Goal: Information Seeking & Learning: Check status

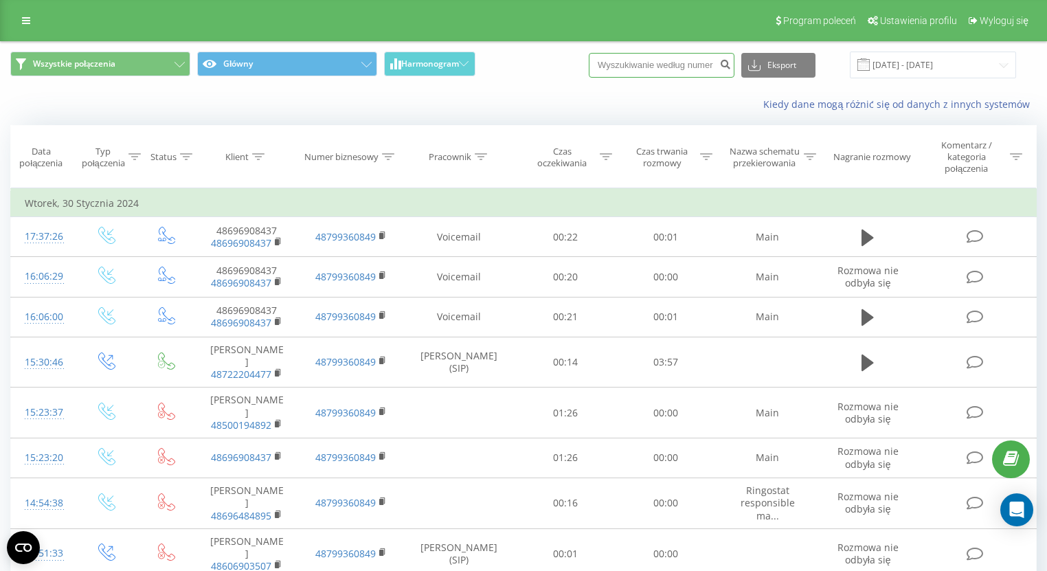
click at [680, 62] on input at bounding box center [662, 65] width 146 height 25
paste input "48782203203"
click at [620, 57] on input "48782203203" at bounding box center [662, 65] width 146 height 25
click at [623, 58] on input "48782203203" at bounding box center [662, 65] width 146 height 25
click at [627, 60] on input "48782203203" at bounding box center [662, 65] width 146 height 25
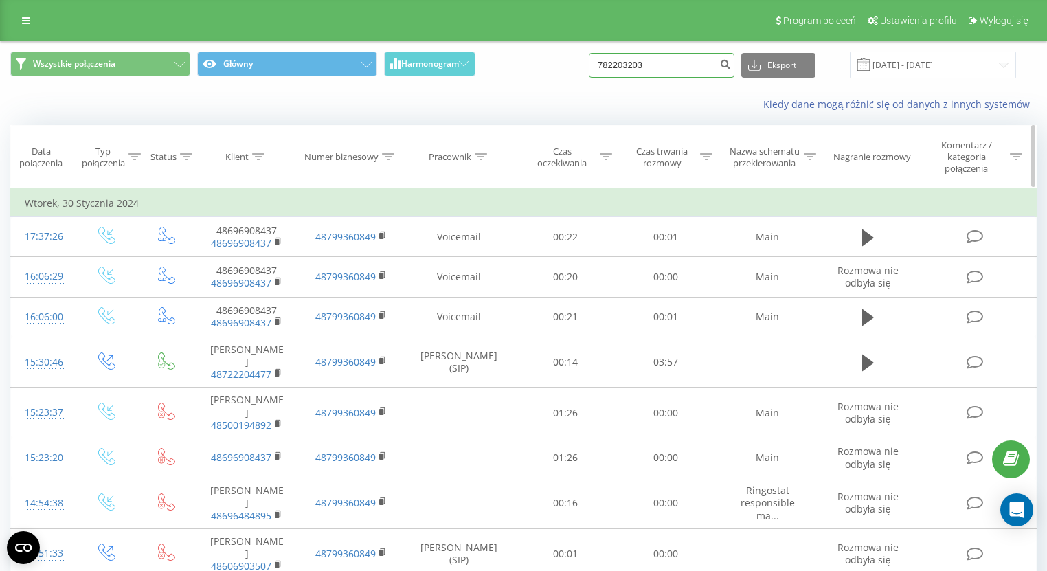
type input "782203203"
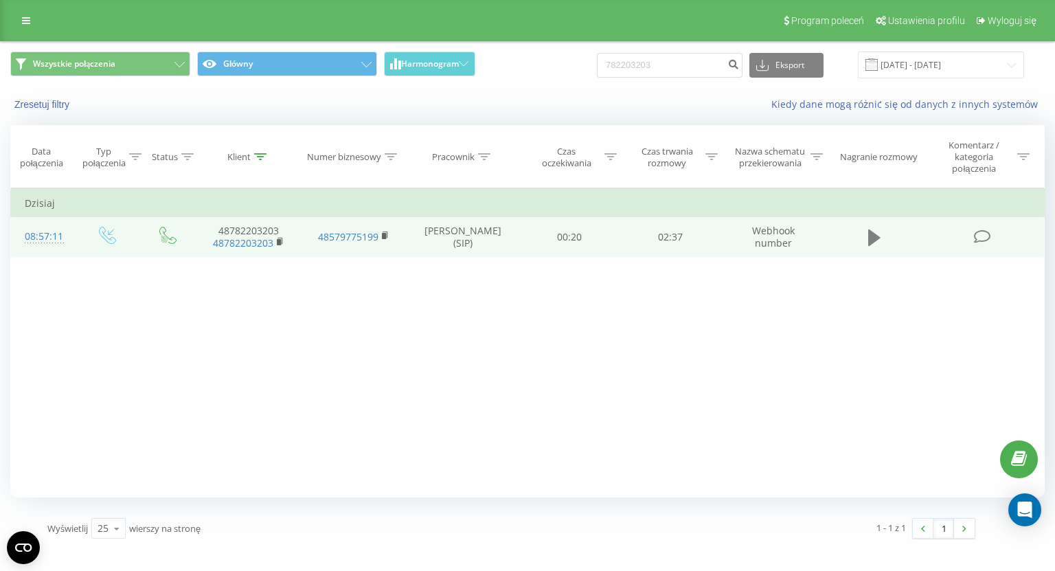
drag, startPoint x: 898, startPoint y: 243, endPoint x: 869, endPoint y: 231, distance: 31.8
click at [895, 240] on td at bounding box center [875, 237] width 97 height 40
click at [868, 232] on button at bounding box center [874, 237] width 21 height 21
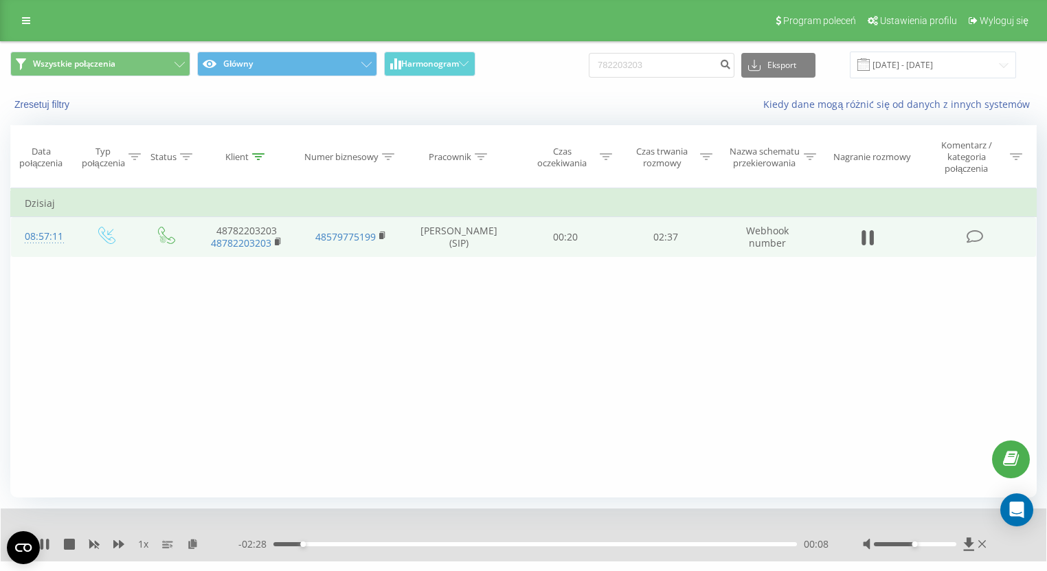
click at [372, 540] on div "- 02:28 00:08 00:08" at bounding box center [533, 544] width 590 height 14
click at [375, 546] on div "- 02:28 00:09 00:09" at bounding box center [533, 544] width 590 height 14
drag, startPoint x: 387, startPoint y: 543, endPoint x: 456, endPoint y: 541, distance: 68.7
click at [388, 543] on div "00:34" at bounding box center [535, 544] width 524 height 4
click at [454, 543] on div "00:35" at bounding box center [535, 544] width 524 height 4
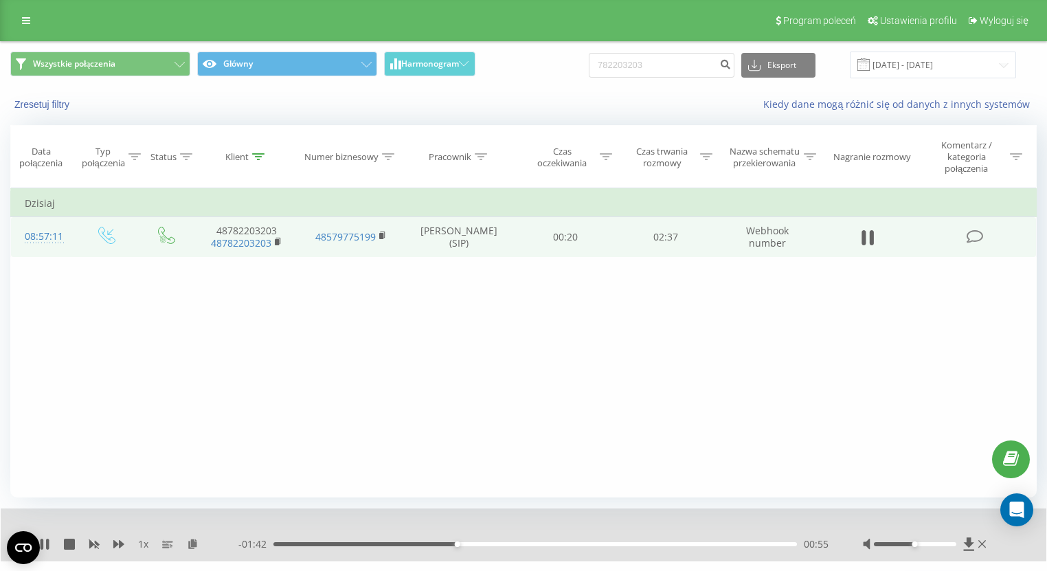
drag, startPoint x: 915, startPoint y: 543, endPoint x: 989, endPoint y: 544, distance: 74.9
click at [989, 544] on div "1 x - 01:42 00:55 00:55" at bounding box center [524, 534] width 1046 height 53
drag, startPoint x: 659, startPoint y: 495, endPoint x: 562, endPoint y: 496, distance: 96.9
click at [659, 495] on div "Filtruj według warunków Jest równe Wprowadź wartość Anuluj OK Filtruj według wa…" at bounding box center [523, 342] width 1027 height 309
click at [451, 542] on div "01:04" at bounding box center [535, 544] width 524 height 4
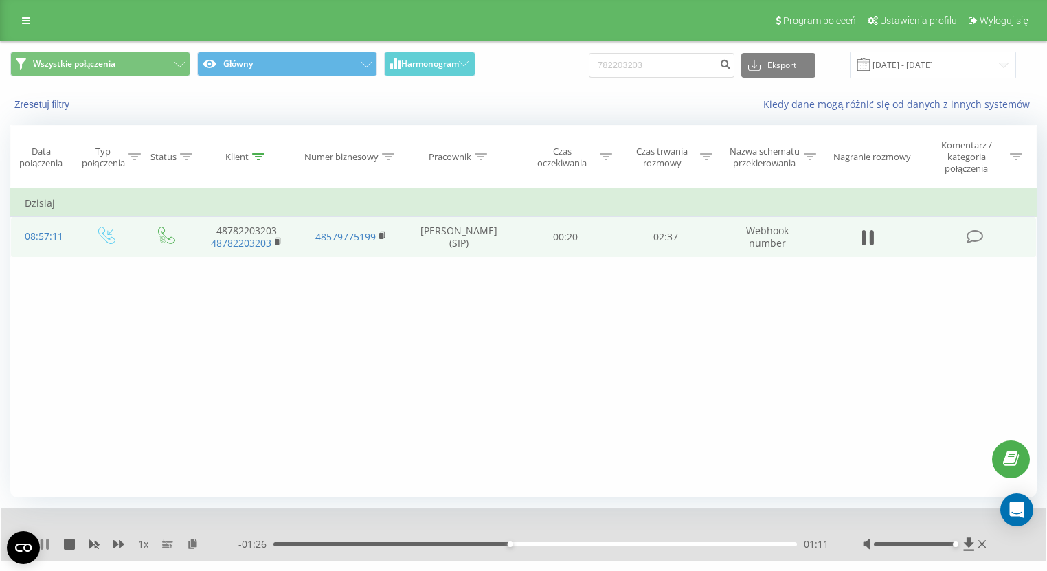
click at [47, 537] on div "1 x" at bounding box center [138, 544] width 199 height 14
click at [47, 552] on div "1 x - 01:26 01:11 01:11" at bounding box center [524, 534] width 1046 height 53
click at [49, 543] on icon at bounding box center [44, 544] width 11 height 11
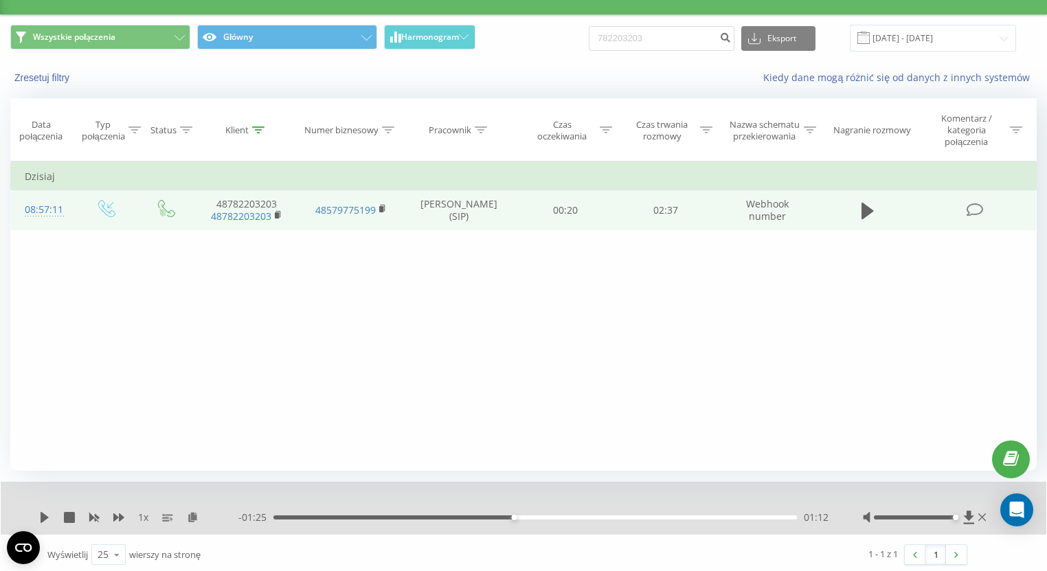
scroll to position [30, 0]
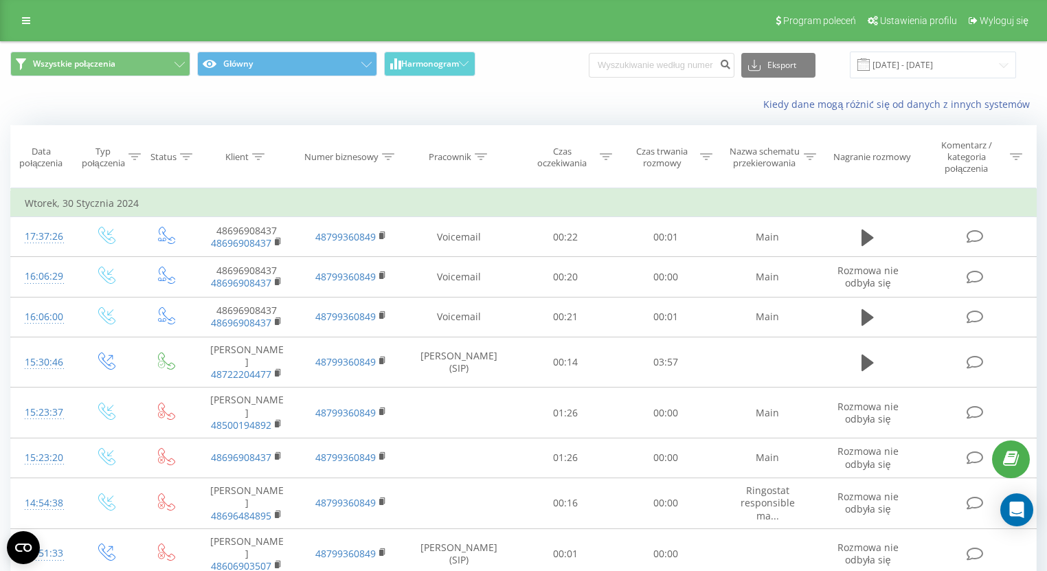
click at [703, 65] on input at bounding box center [662, 65] width 146 height 25
click at [630, 58] on input "[PHONE_NUMBER]" at bounding box center [662, 65] width 146 height 25
type input "884737374"
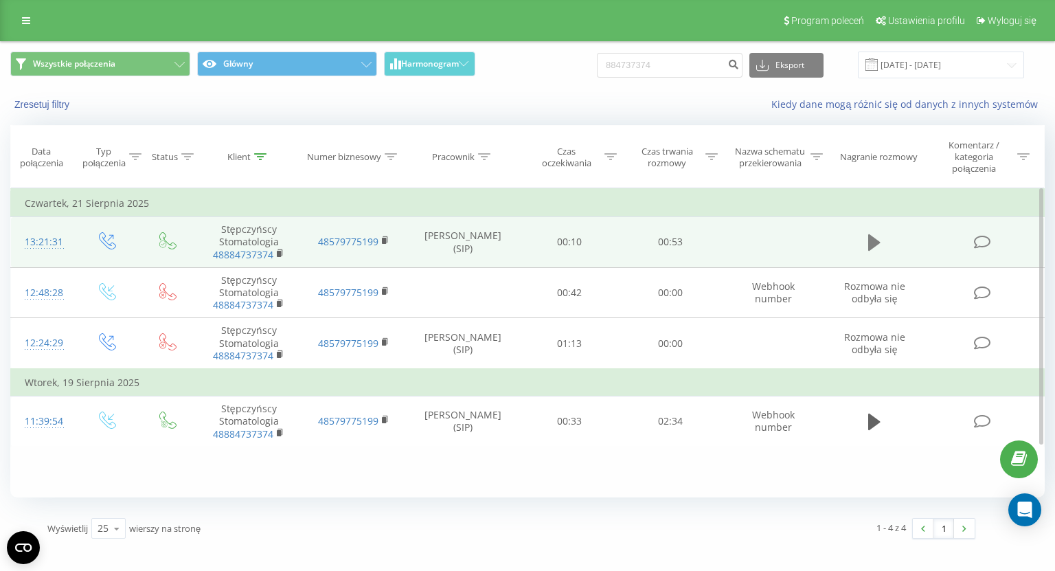
click at [882, 234] on button at bounding box center [874, 242] width 21 height 21
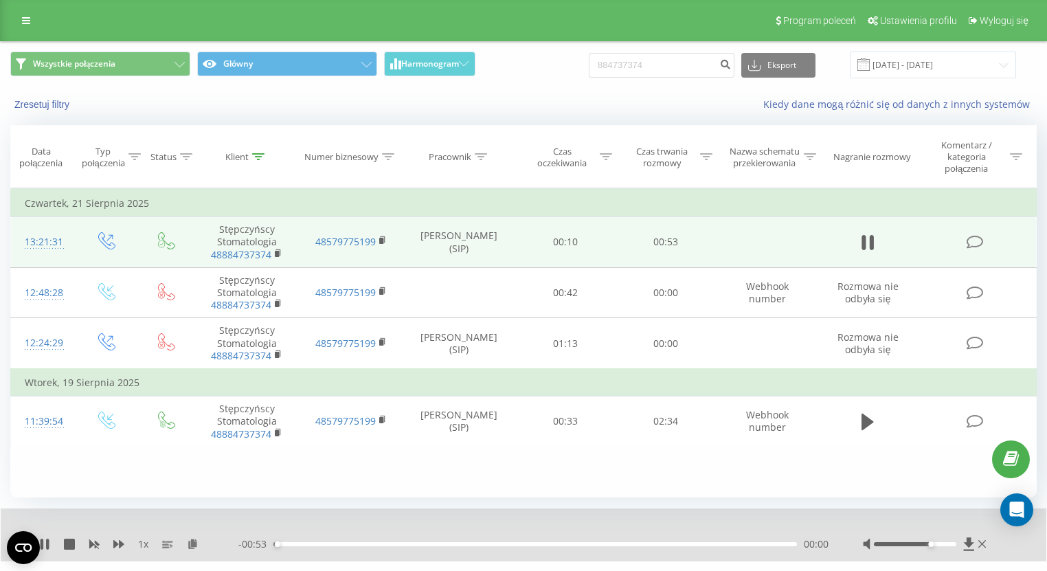
drag, startPoint x: 916, startPoint y: 542, endPoint x: 1004, endPoint y: 542, distance: 88.0
click at [1004, 542] on div "1 x - 00:53 00:00 00:00" at bounding box center [524, 534] width 1046 height 53
click at [120, 541] on icon at bounding box center [118, 544] width 11 height 8
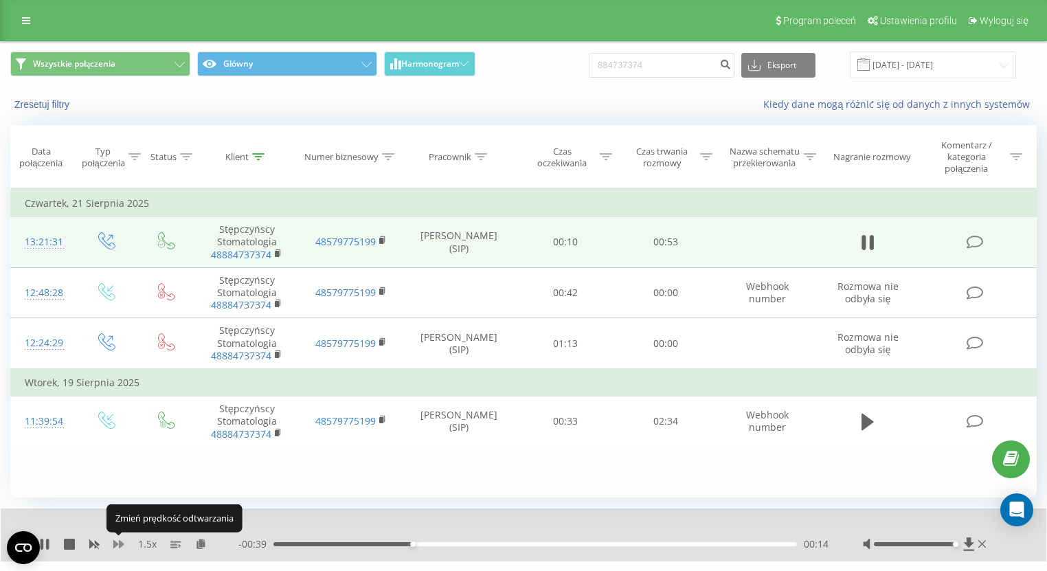
click at [120, 541] on icon at bounding box center [118, 544] width 11 height 8
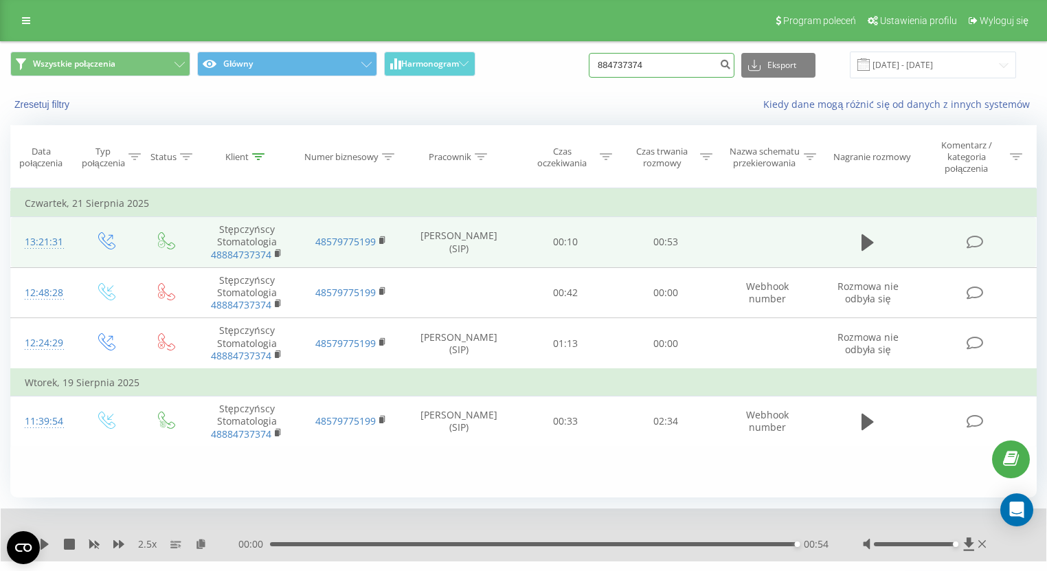
click at [690, 65] on input "884737374" at bounding box center [662, 65] width 146 height 25
paste input "+48795044446"
click at [631, 55] on input "+48795044446" at bounding box center [662, 65] width 146 height 25
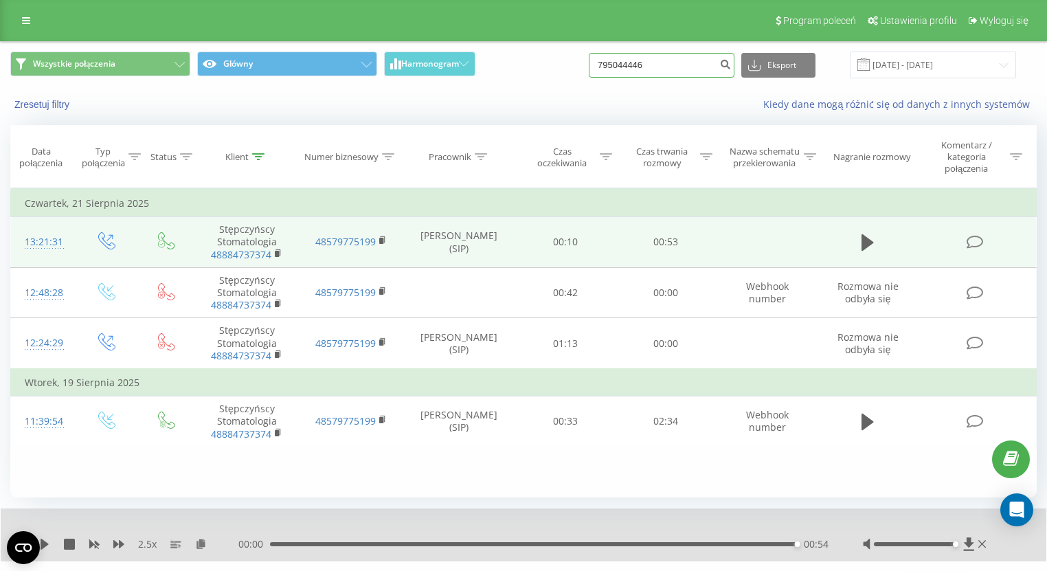
type input "795044446"
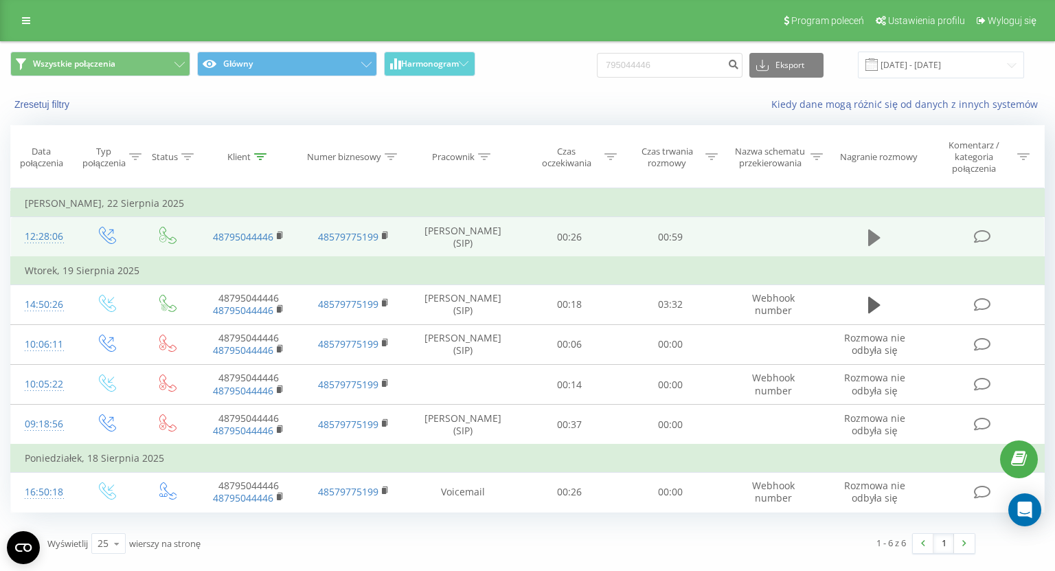
click at [868, 234] on button at bounding box center [874, 237] width 21 height 21
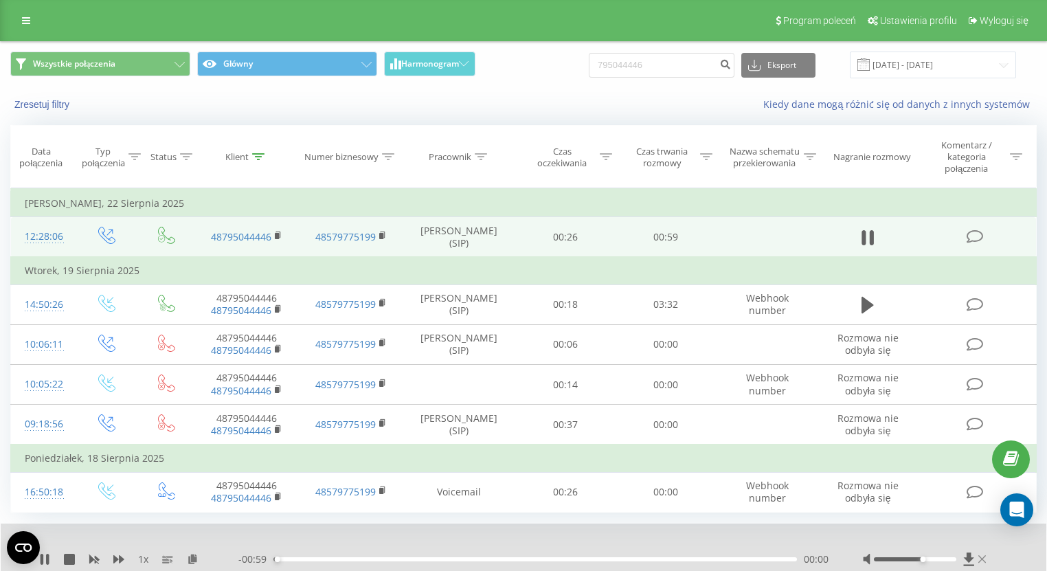
drag, startPoint x: 922, startPoint y: 556, endPoint x: 983, endPoint y: 558, distance: 61.2
click at [983, 558] on div at bounding box center [926, 559] width 126 height 14
click at [117, 556] on icon at bounding box center [118, 559] width 11 height 8
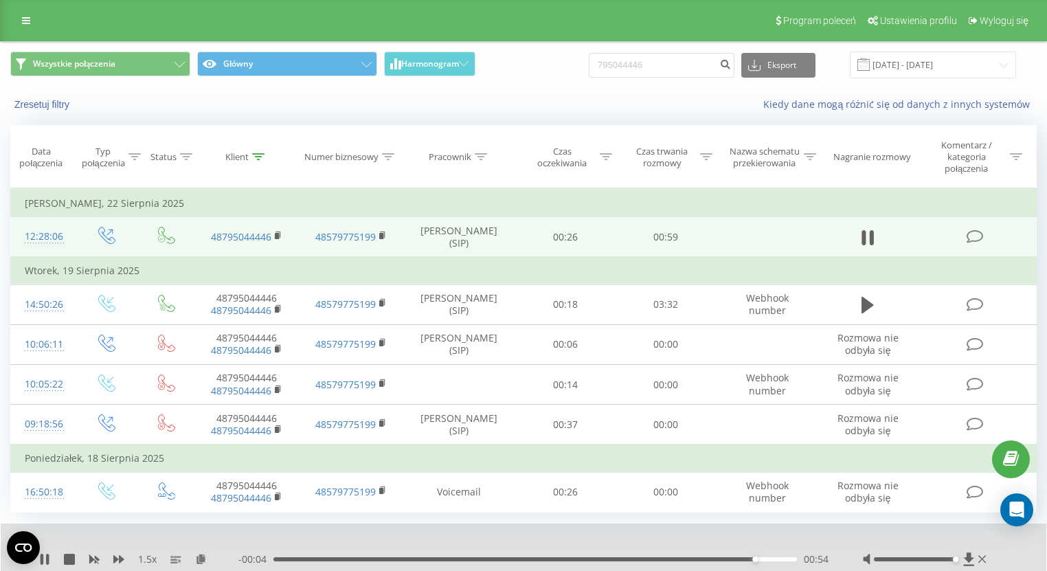
click at [53, 569] on div "1.5 x - 00:04 00:54 00:54" at bounding box center [524, 550] width 1046 height 53
click at [44, 554] on icon at bounding box center [44, 559] width 11 height 11
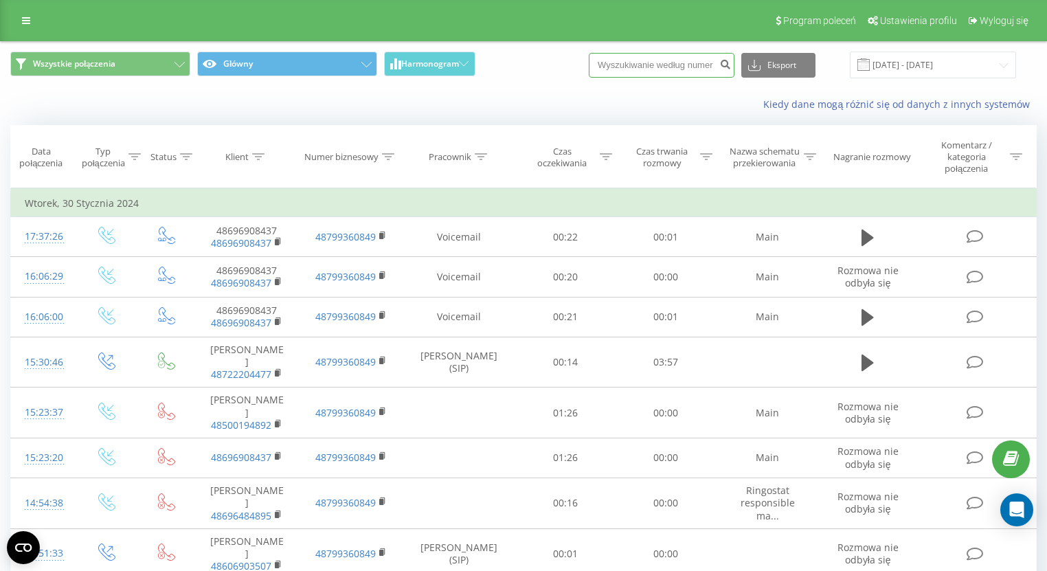
click at [699, 73] on input at bounding box center [662, 65] width 146 height 25
paste input "[PHONE_NUMBER]"
click at [631, 64] on input "+48503408780" at bounding box center [662, 65] width 146 height 25
type input "503408780"
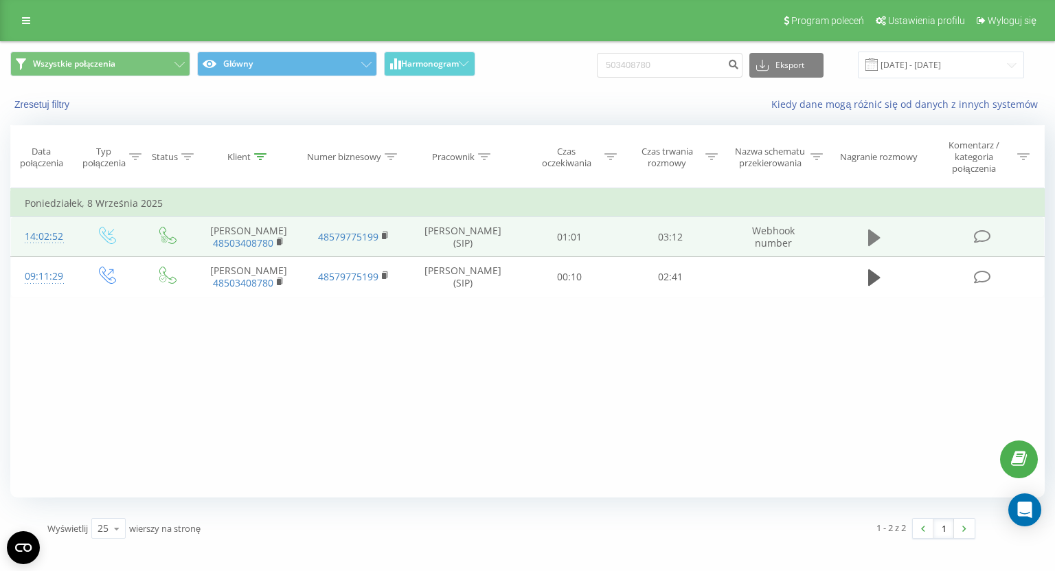
click at [875, 237] on icon at bounding box center [875, 237] width 12 height 19
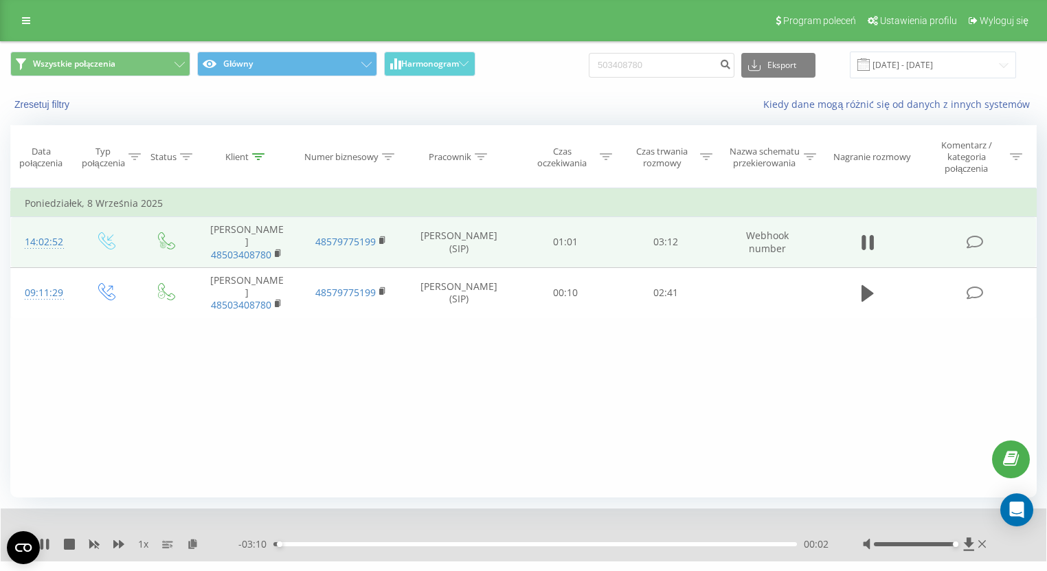
drag, startPoint x: 921, startPoint y: 544, endPoint x: 988, endPoint y: 548, distance: 67.4
click at [988, 548] on div at bounding box center [926, 544] width 126 height 14
click at [118, 547] on icon at bounding box center [118, 544] width 11 height 11
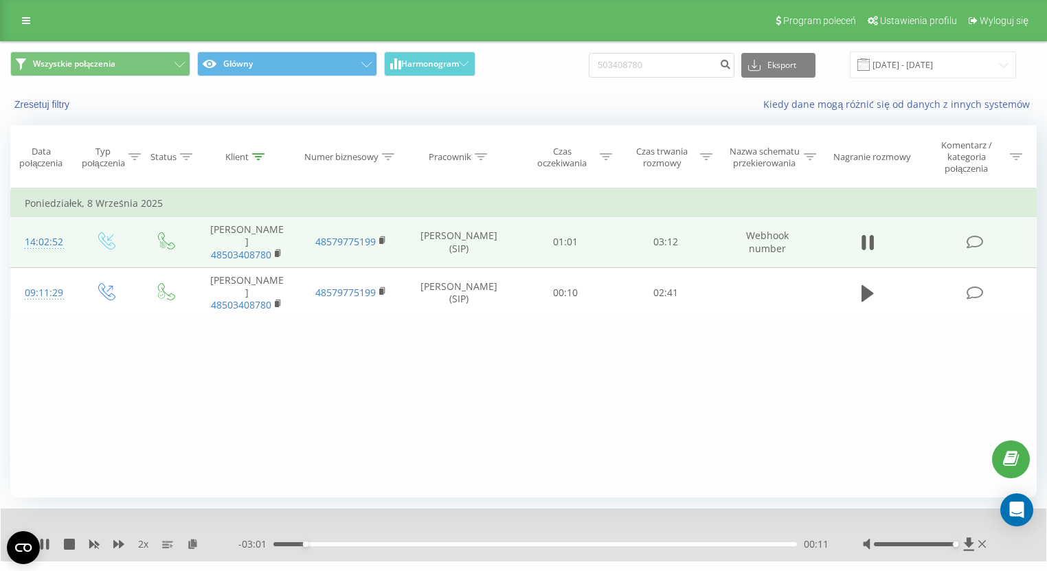
click at [460, 110] on div "Kiedy dane mogą różnić się od danych z innych systemów" at bounding box center [719, 105] width 653 height 14
click at [118, 542] on icon at bounding box center [118, 544] width 11 height 11
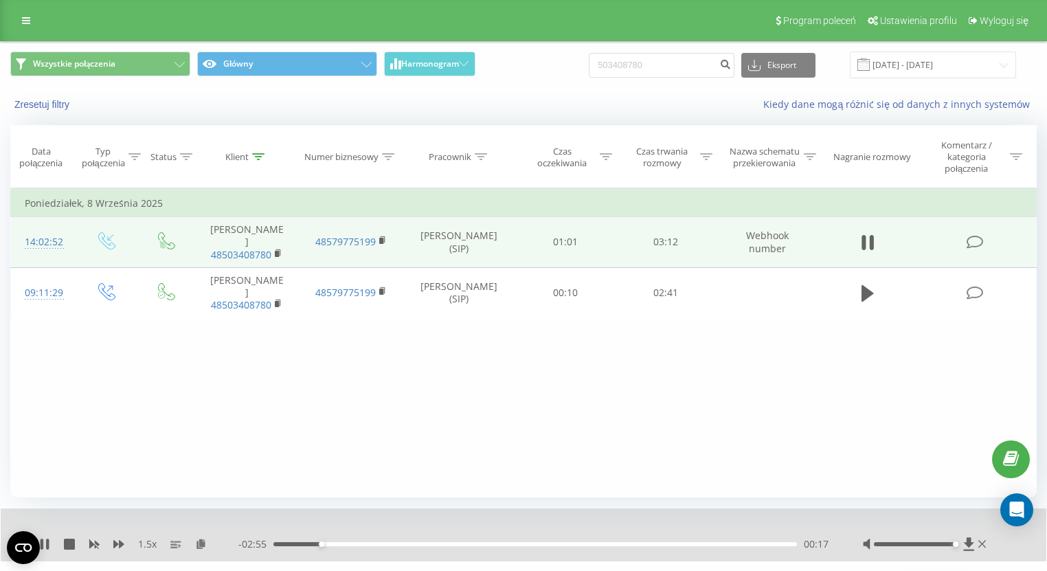
click at [497, 103] on div "Kiedy dane mogą różnić się od danych z innych systemów" at bounding box center [719, 105] width 653 height 14
click at [366, 544] on div "00:26" at bounding box center [535, 544] width 524 height 4
click at [429, 545] on div "00:35" at bounding box center [535, 544] width 524 height 4
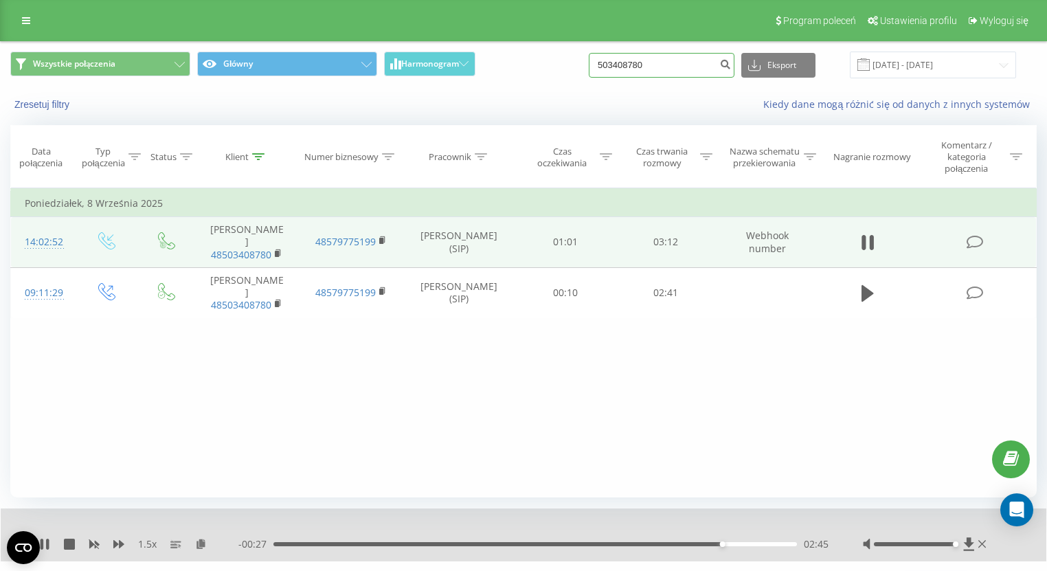
click at [688, 63] on input "503408780" at bounding box center [662, 65] width 146 height 25
paste input "+48663638482"
click at [631, 62] on input "+48663638482" at bounding box center [662, 65] width 146 height 25
type input "663638482"
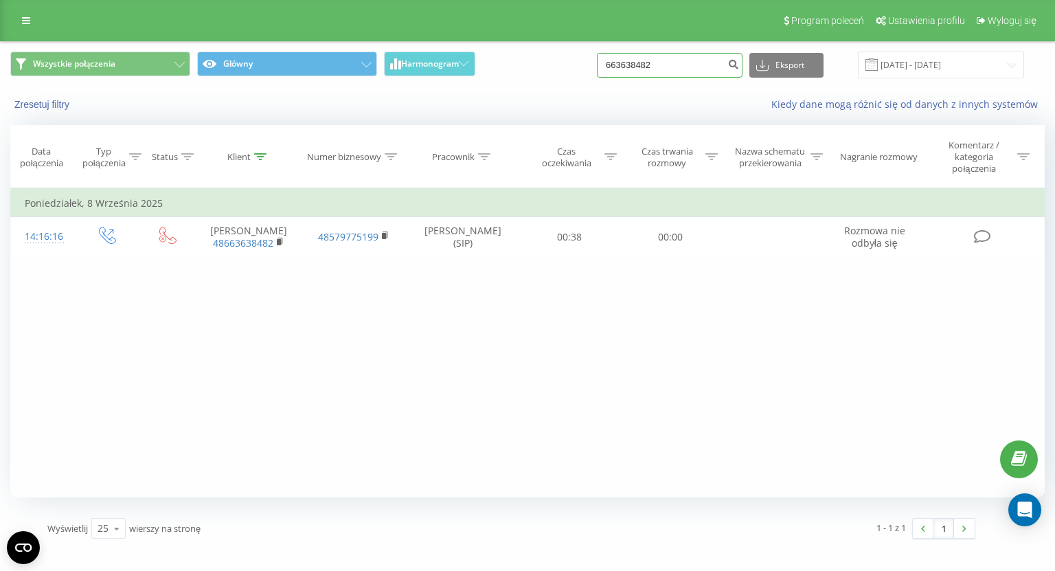
click at [697, 58] on input "663638482" at bounding box center [670, 65] width 146 height 25
paste input "[PHONE_NUMBER]"
click at [643, 63] on input "[PHONE_NUMBER]" at bounding box center [670, 65] width 146 height 25
click at [659, 63] on input "609104-106" at bounding box center [670, 65] width 146 height 25
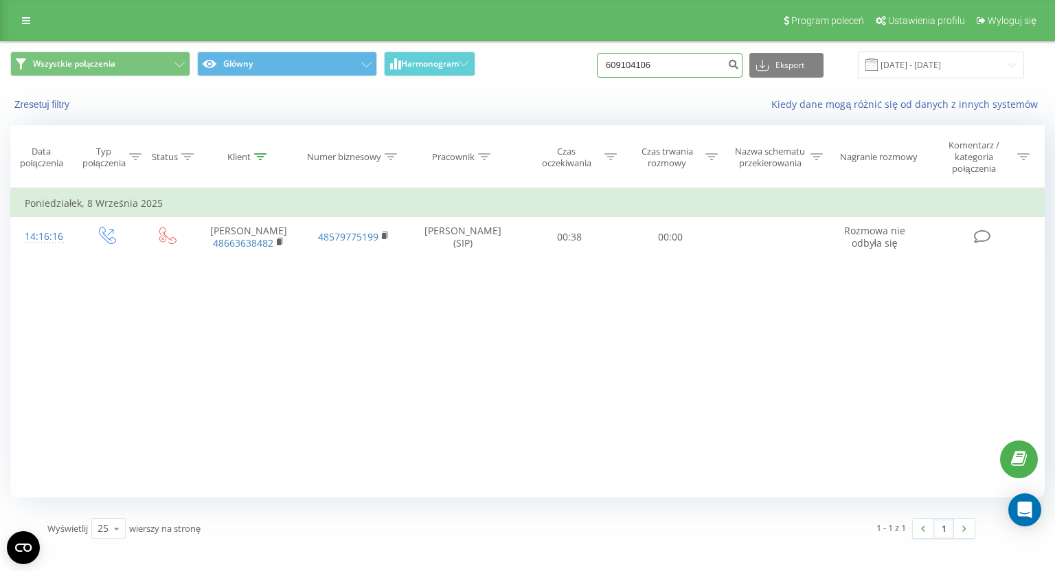
type input "609104106"
